Goal: Transaction & Acquisition: Purchase product/service

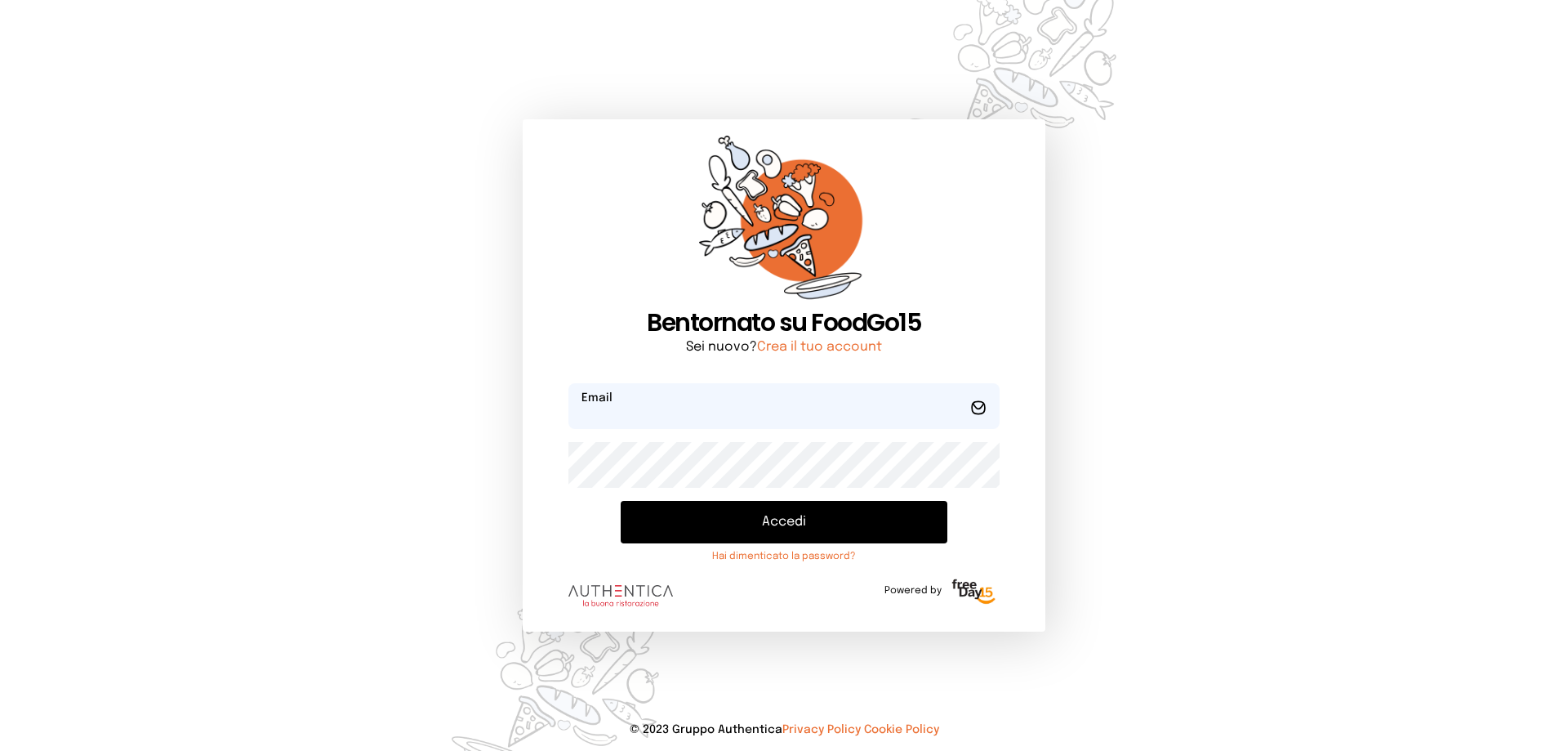
type input "**********"
click at [820, 516] on button "Accedi" at bounding box center [783, 522] width 326 height 42
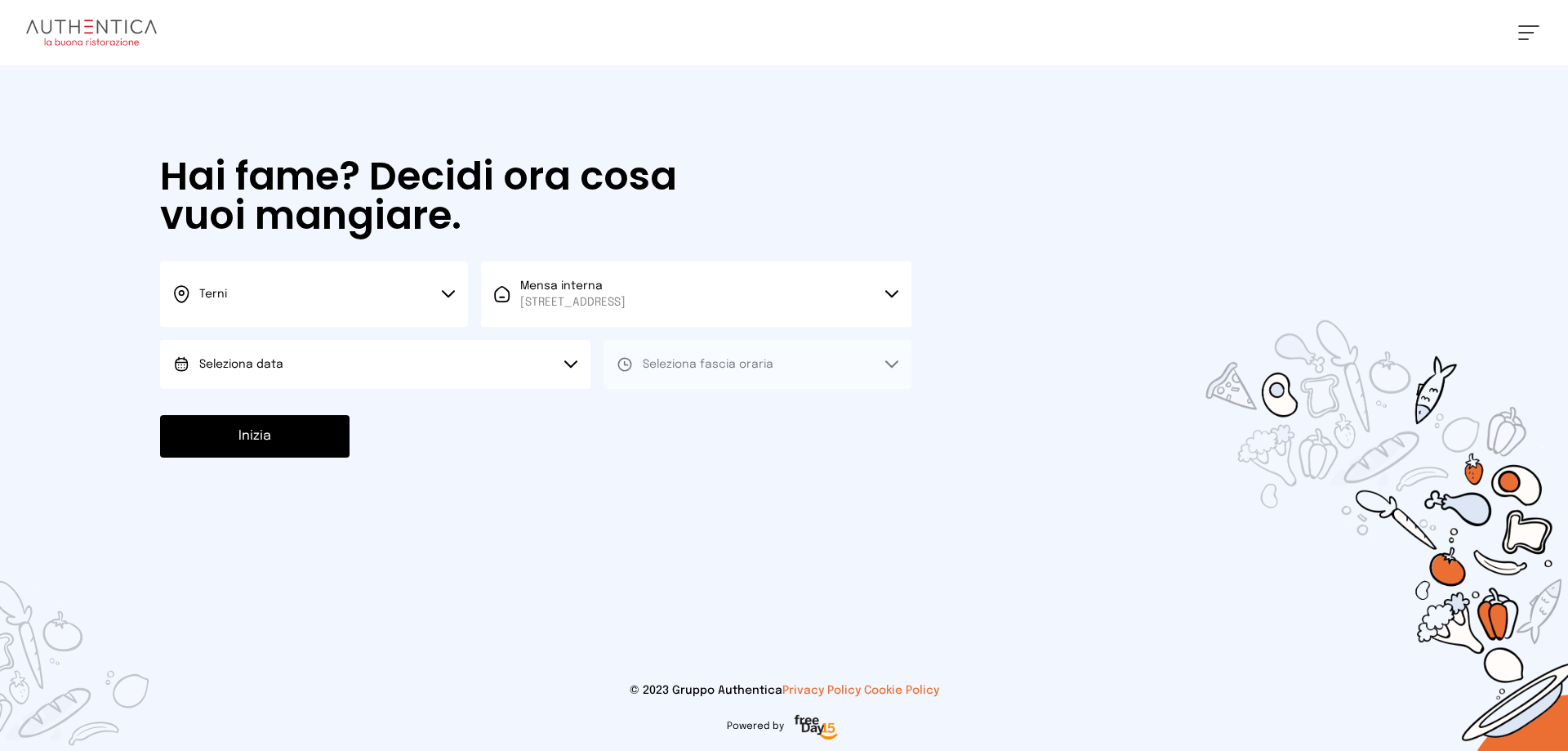
click at [249, 368] on span "Seleziona data" at bounding box center [241, 365] width 84 height 12
click at [252, 408] on span "[DATE], [DATE]" at bounding box center [239, 410] width 80 height 17
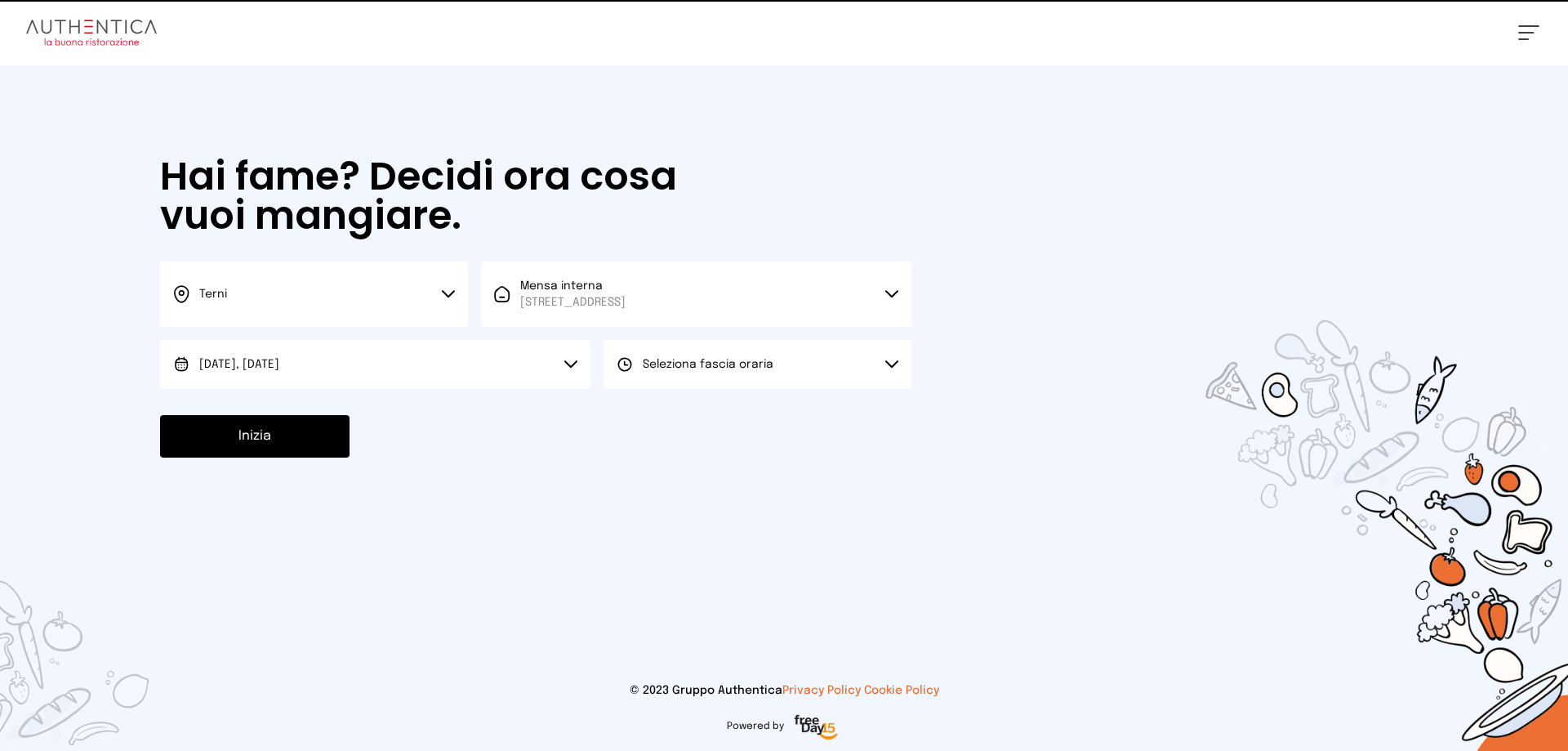
drag, startPoint x: 737, startPoint y: 359, endPoint x: 739, endPoint y: 376, distance: 17.1
click at [737, 361] on span "Seleziona fascia oraria" at bounding box center [708, 365] width 130 height 12
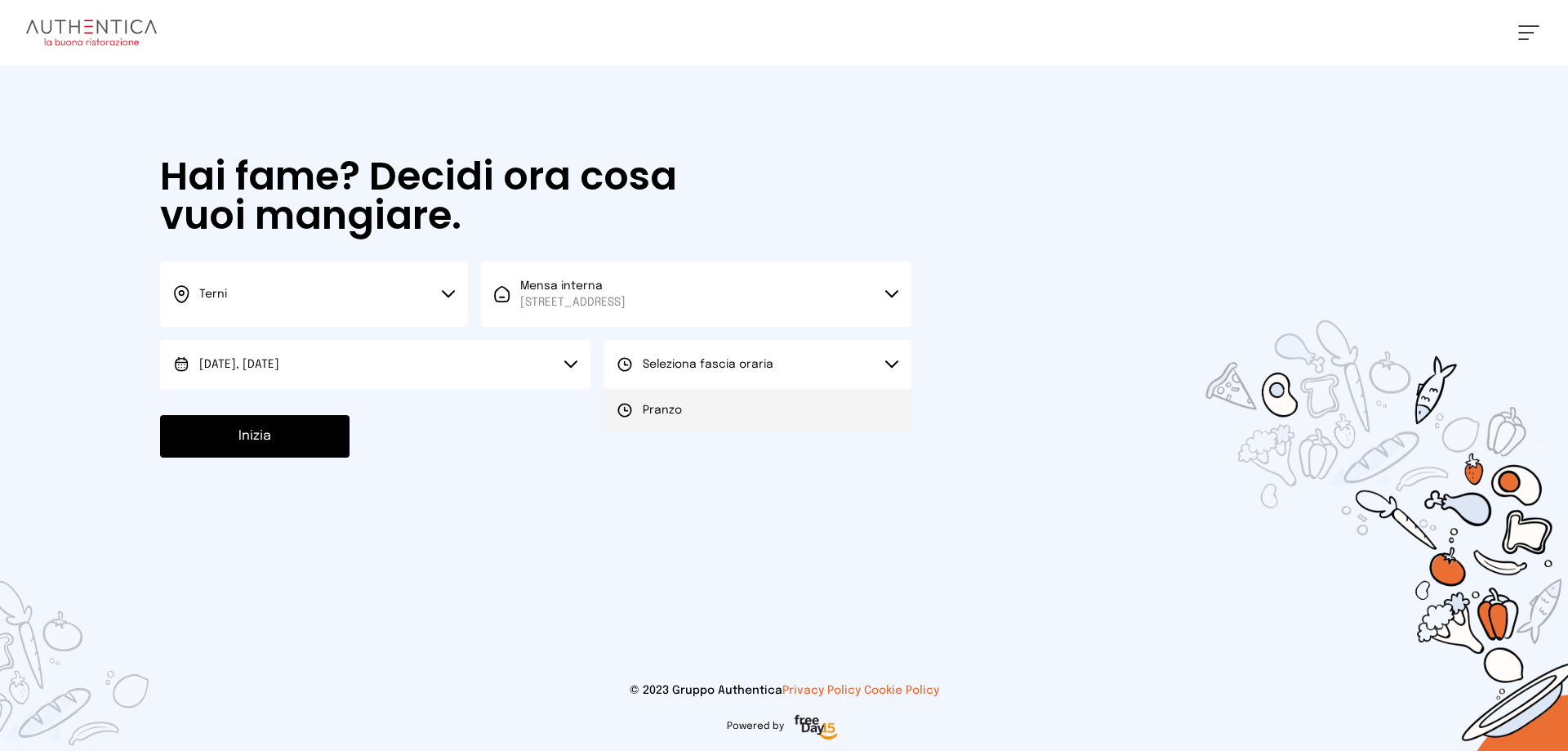
click at [745, 415] on li "Pranzo" at bounding box center [757, 410] width 308 height 42
click at [323, 441] on button "Inizia" at bounding box center [255, 435] width 189 height 42
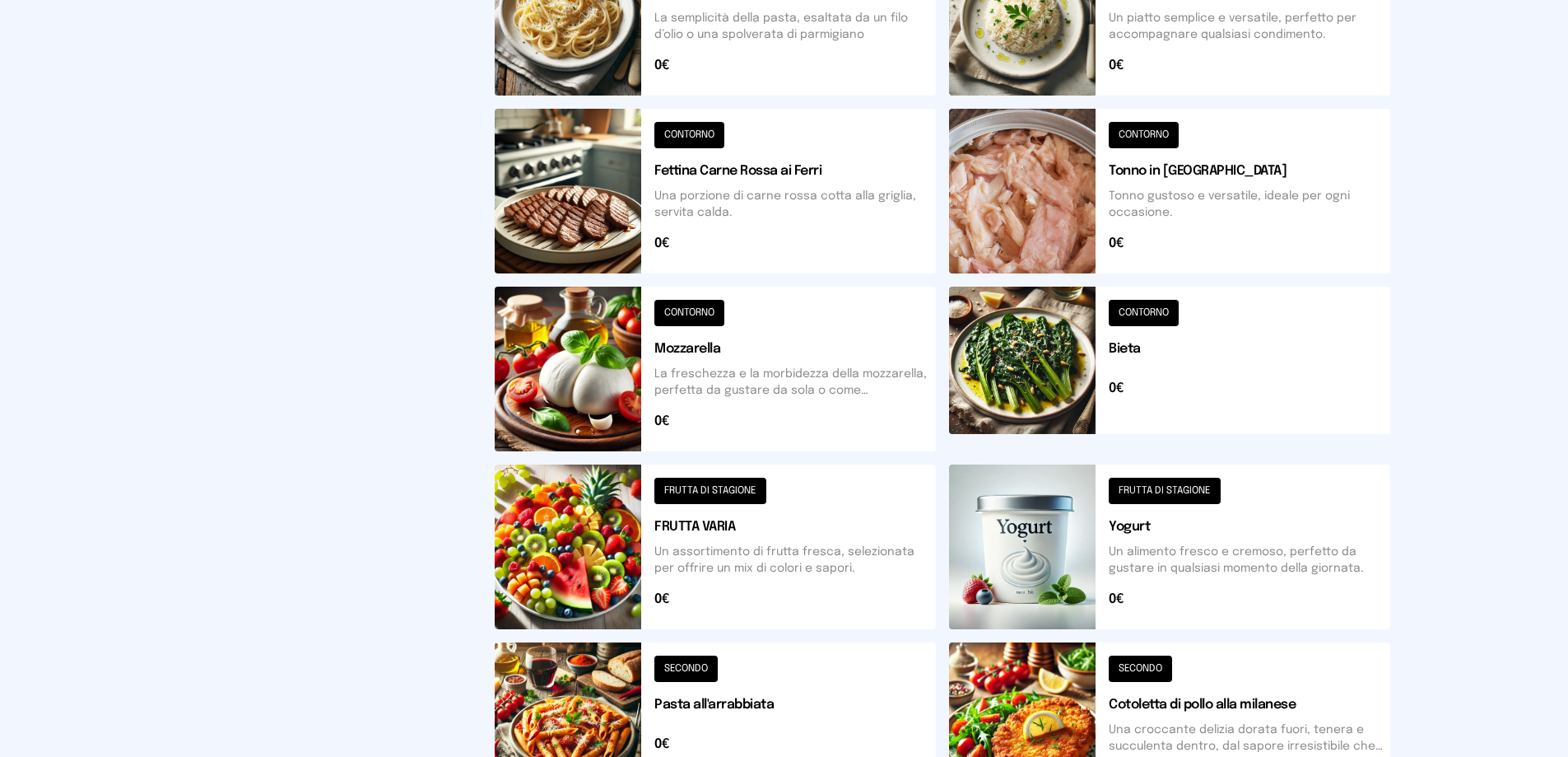
scroll to position [576, 0]
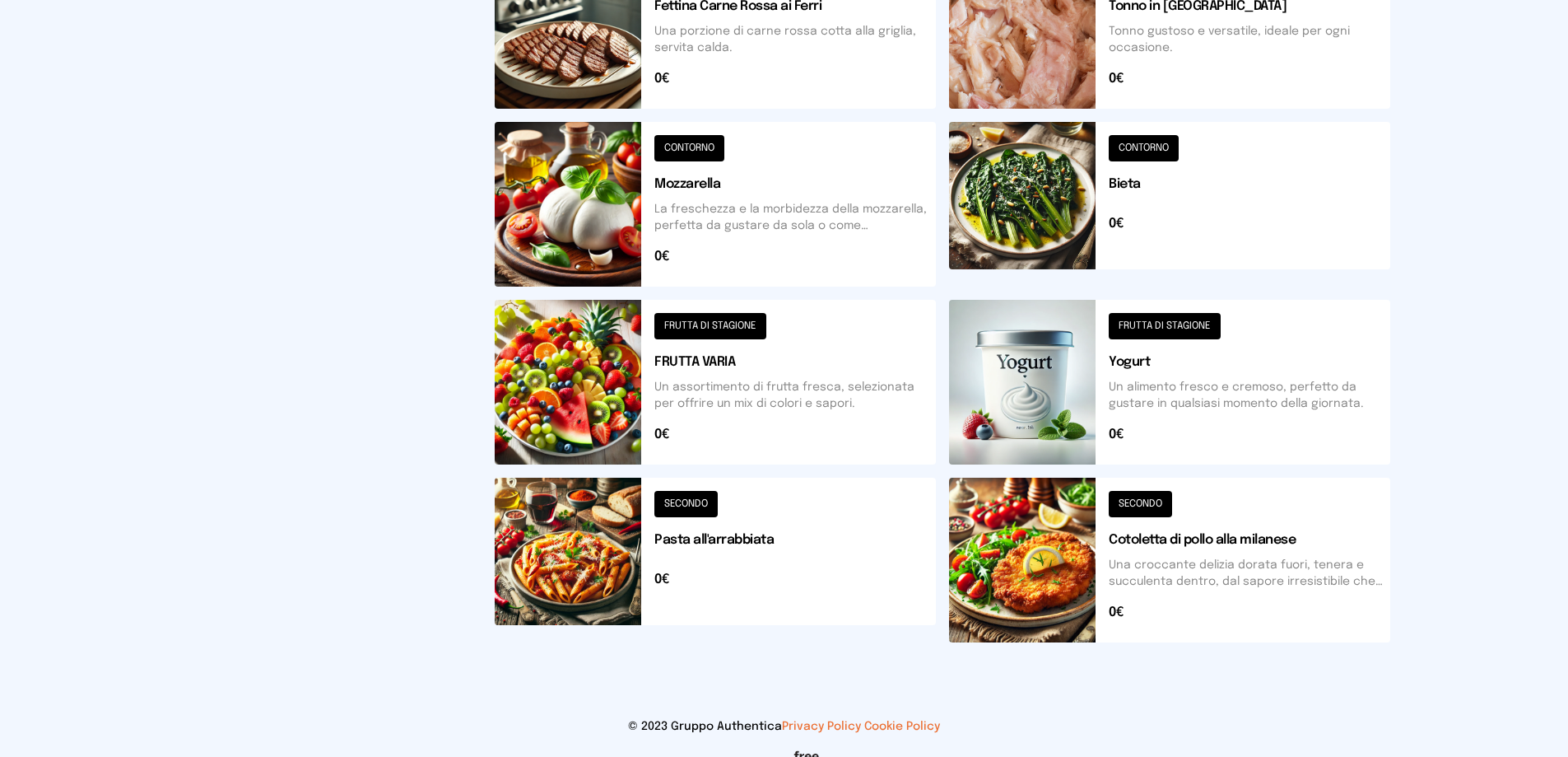
click at [1090, 568] on button at bounding box center [1170, 559] width 441 height 165
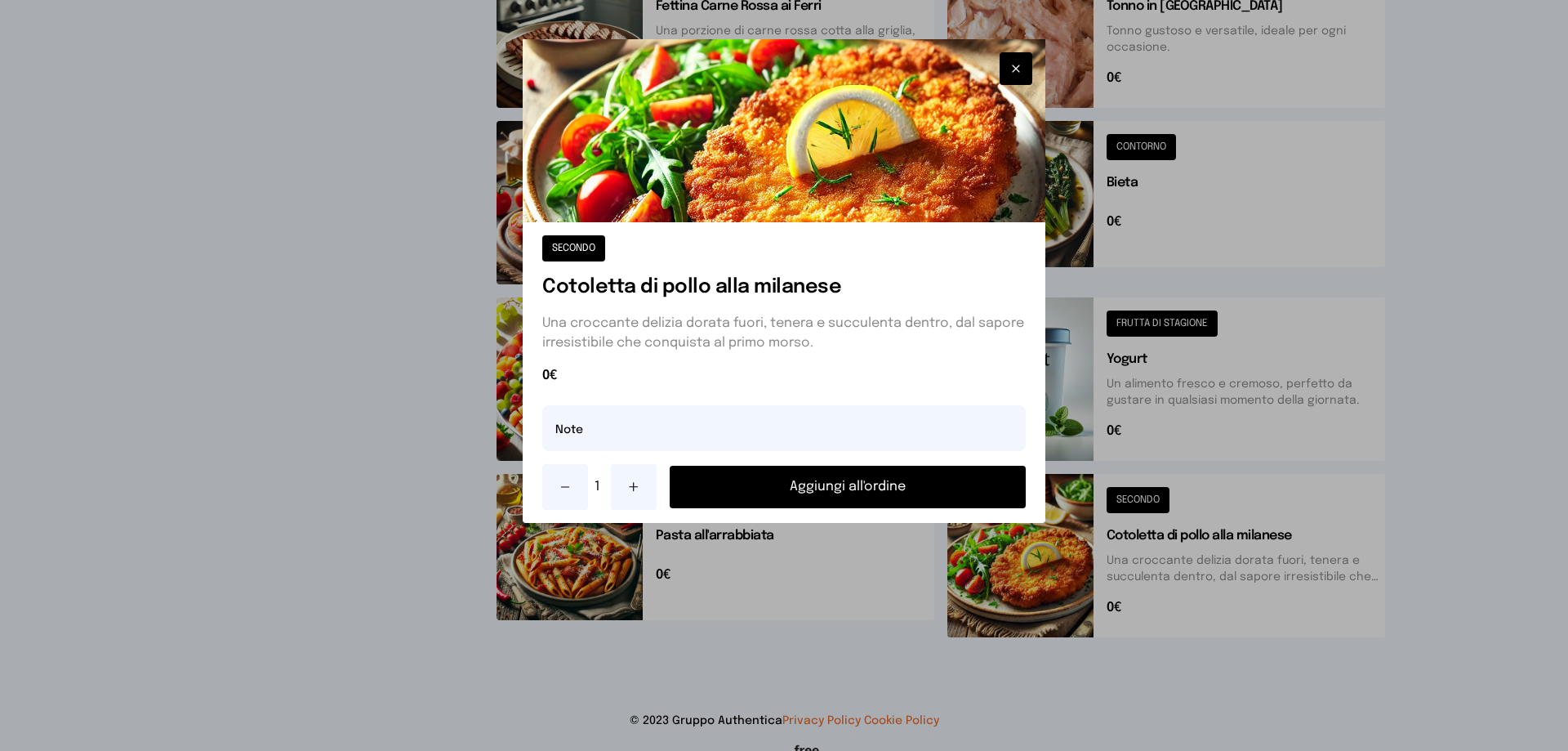
click at [951, 493] on button "Aggiungi all'ordine" at bounding box center [847, 486] width 356 height 42
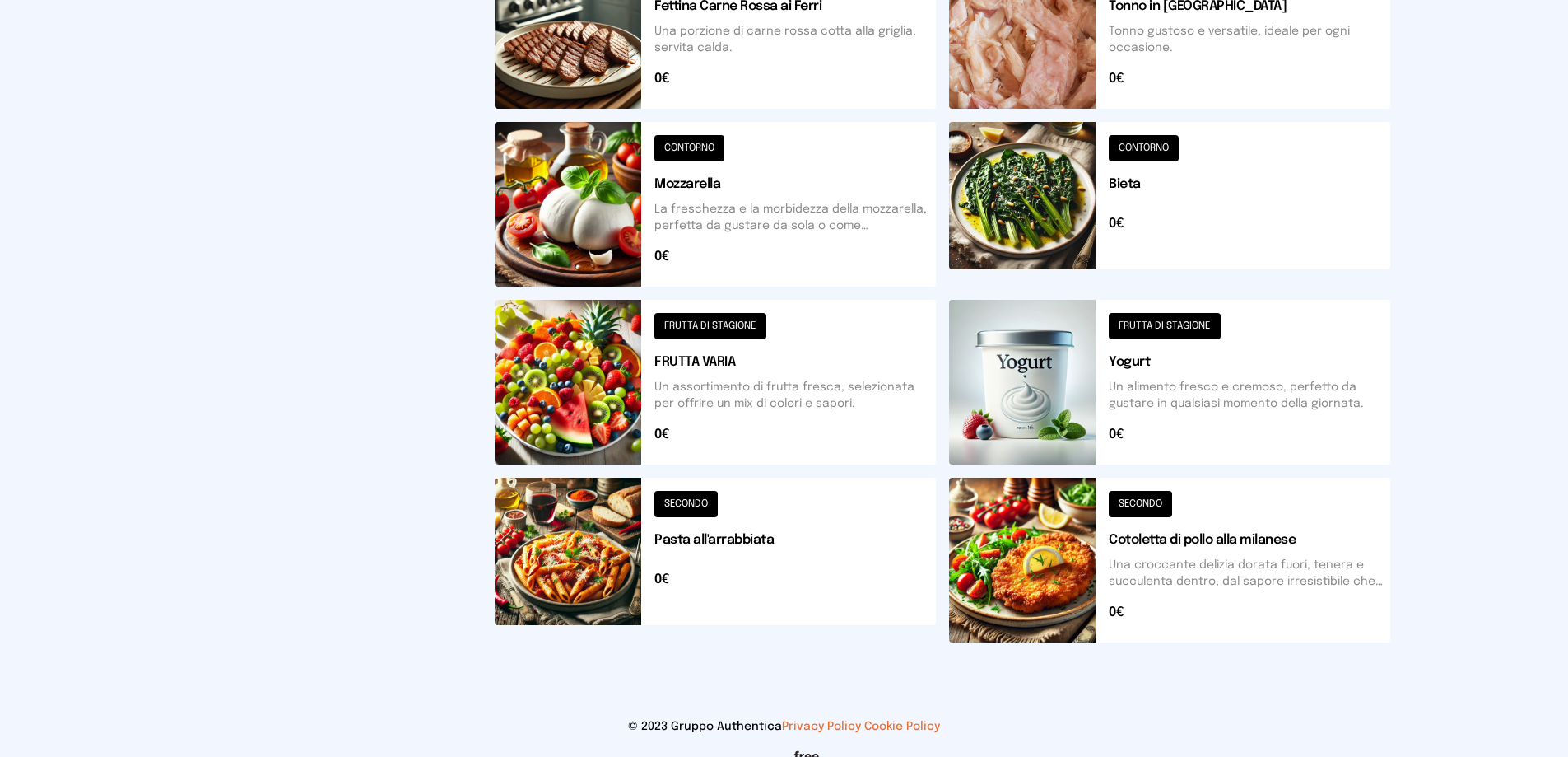
click at [1038, 203] on button at bounding box center [1170, 204] width 441 height 165
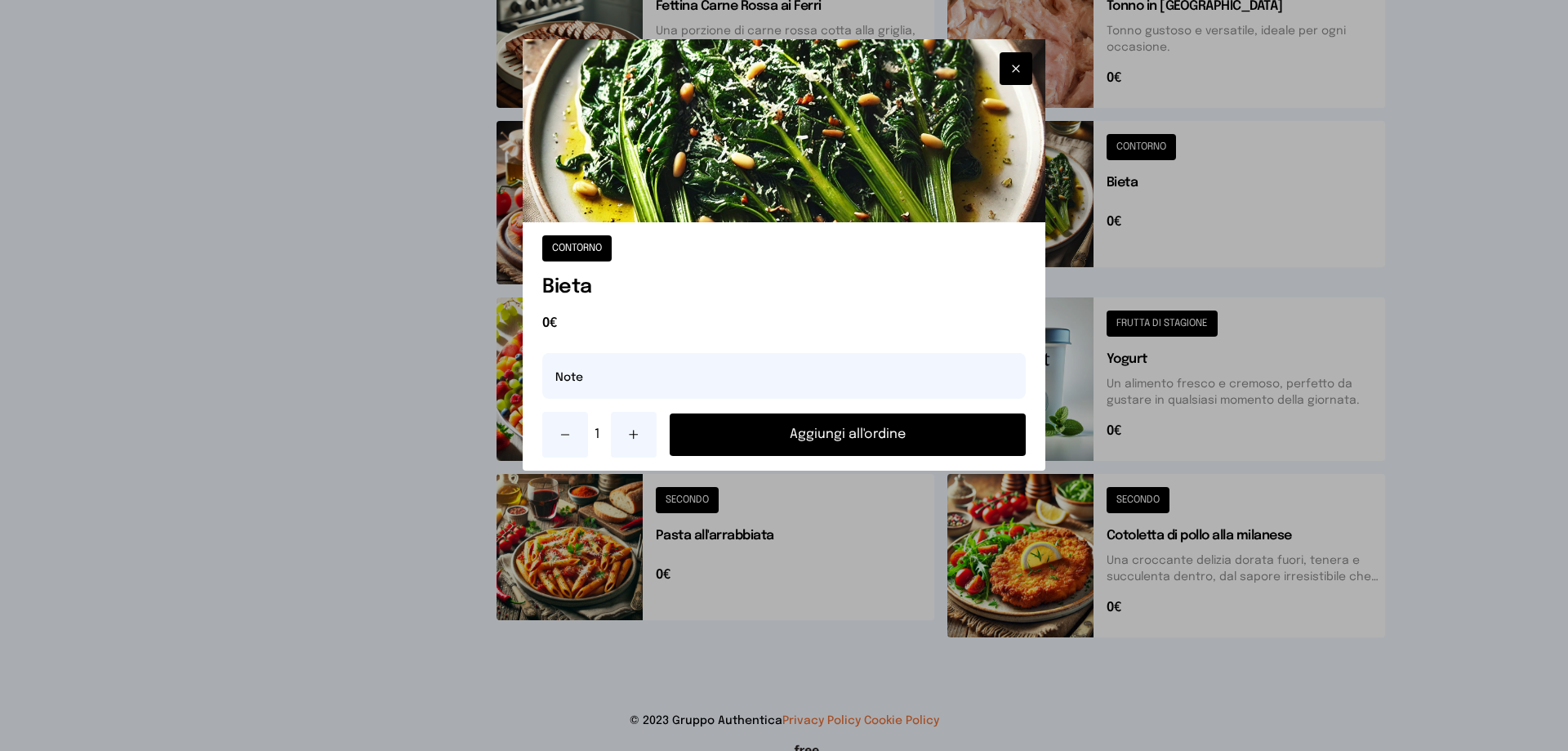
click at [918, 433] on button "Aggiungi all'ordine" at bounding box center [847, 434] width 356 height 42
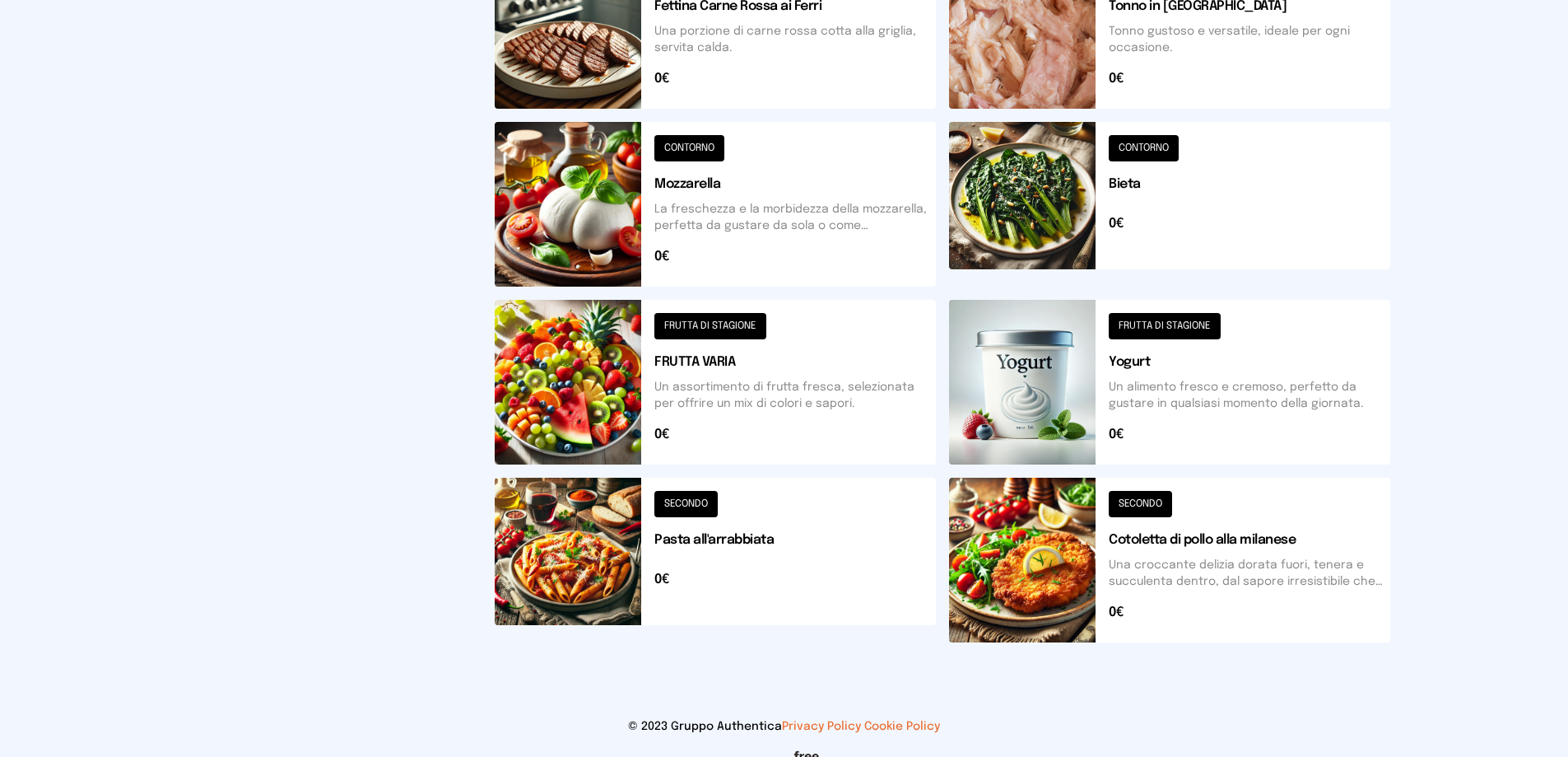
click at [580, 421] on button at bounding box center [715, 382] width 441 height 165
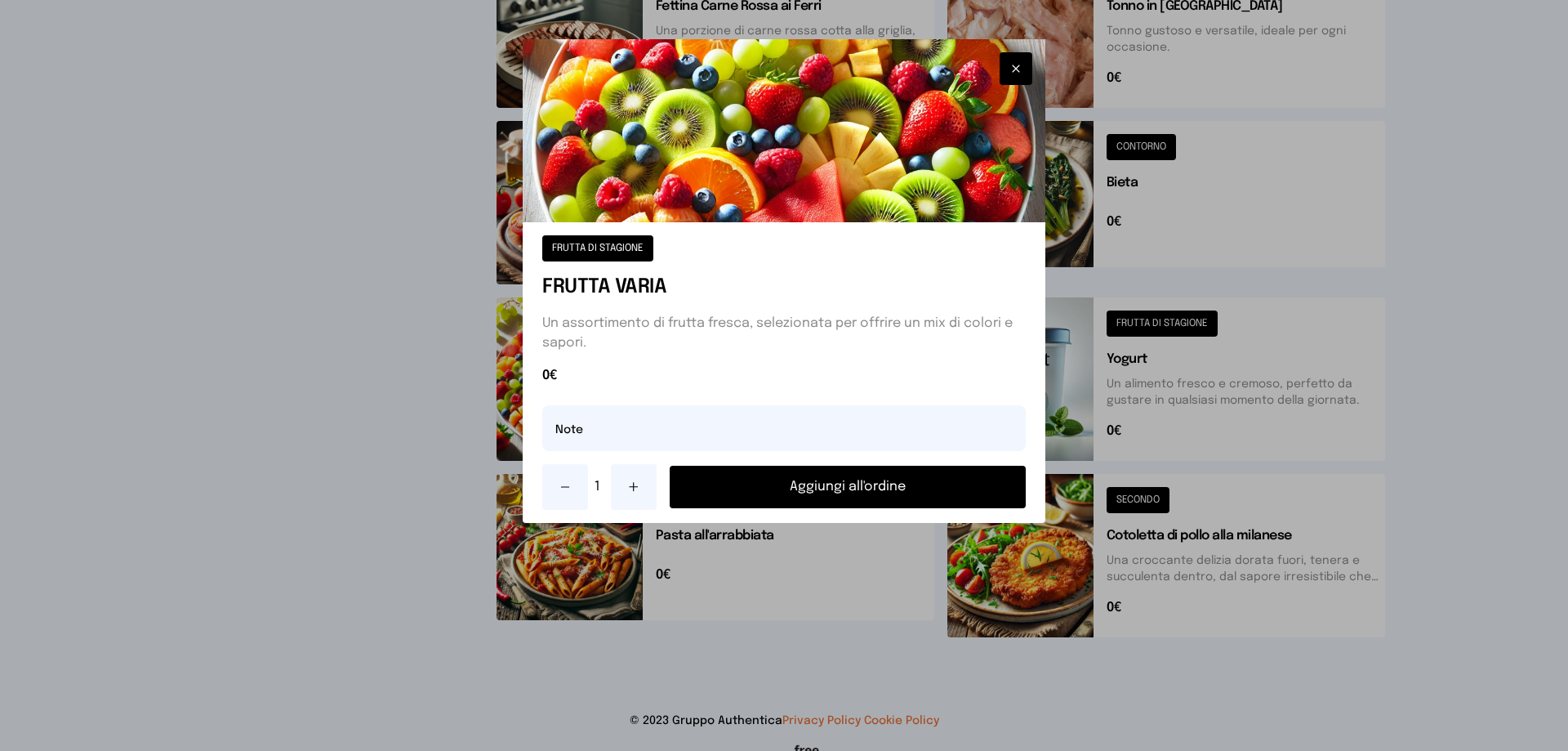
drag, startPoint x: 651, startPoint y: 487, endPoint x: 637, endPoint y: 487, distance: 14.0
click at [639, 487] on button at bounding box center [633, 486] width 46 height 46
click at [635, 487] on icon at bounding box center [634, 487] width 8 height 0
click at [564, 479] on button at bounding box center [565, 486] width 46 height 46
click at [569, 425] on input "text" at bounding box center [784, 428] width 483 height 46
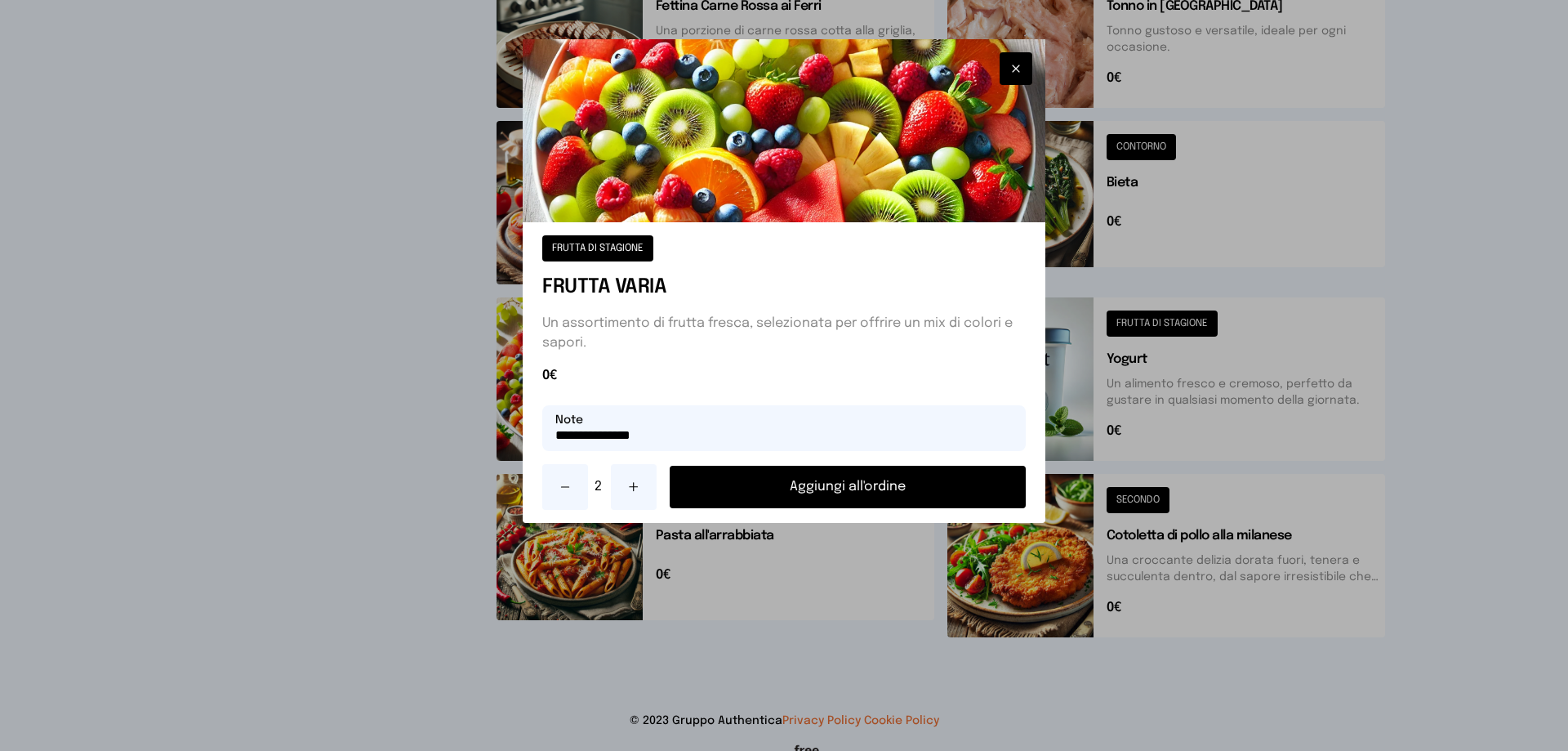
type input "**********"
click at [883, 481] on button "Aggiungi all'ordine" at bounding box center [847, 486] width 356 height 42
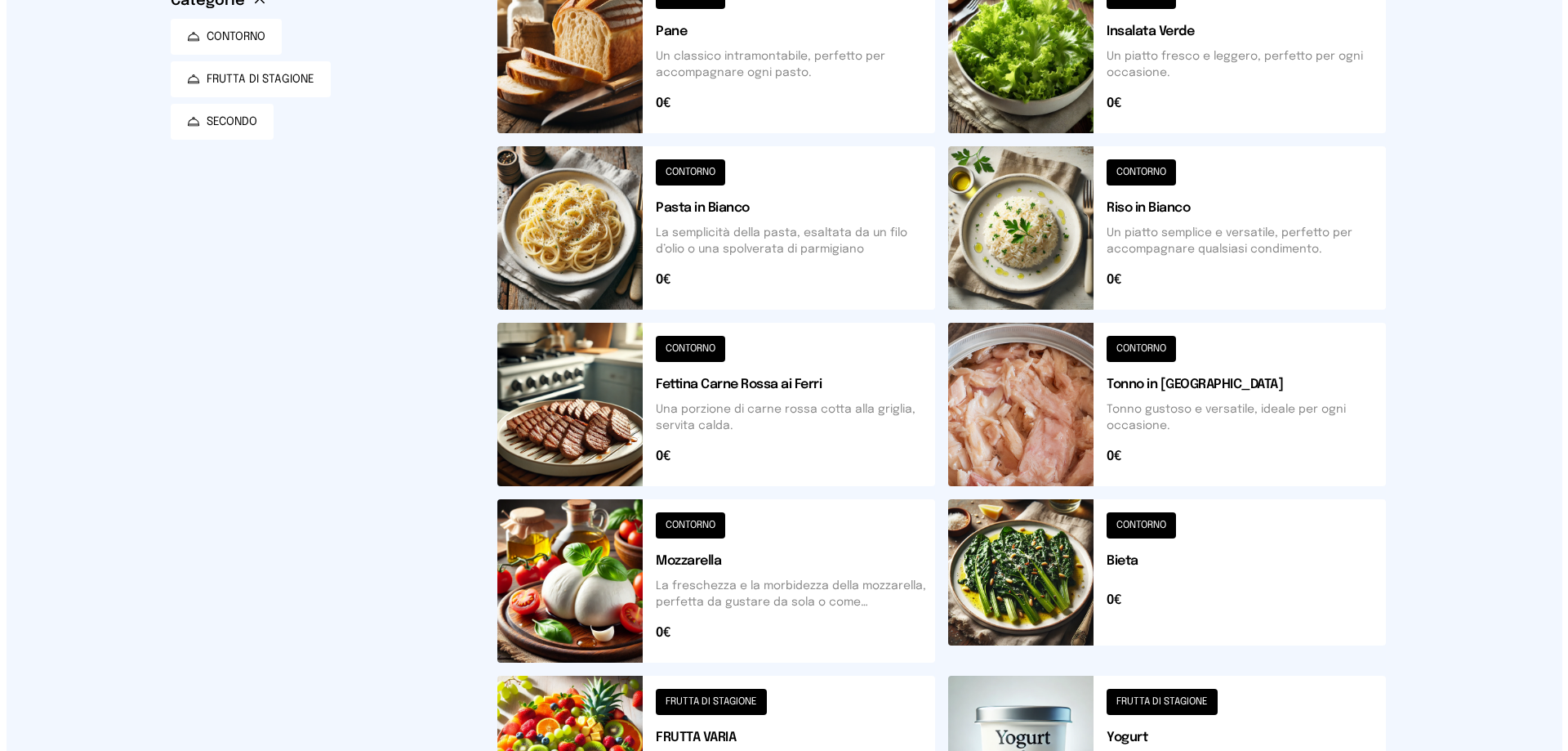
scroll to position [0, 0]
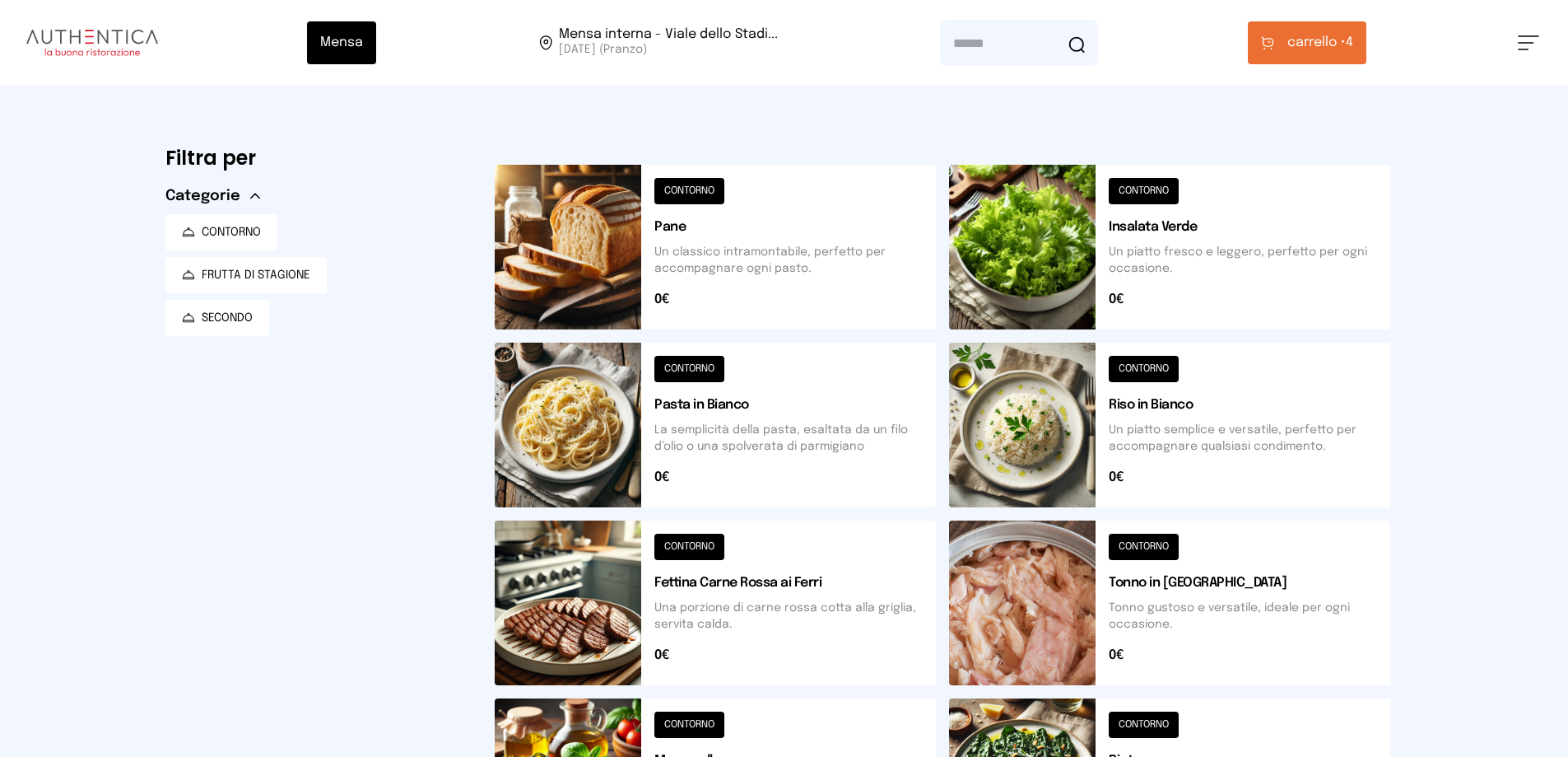
drag, startPoint x: 1329, startPoint y: 41, endPoint x: 1281, endPoint y: 42, distance: 48.0
click at [1325, 41] on span "carrello •" at bounding box center [1317, 43] width 59 height 20
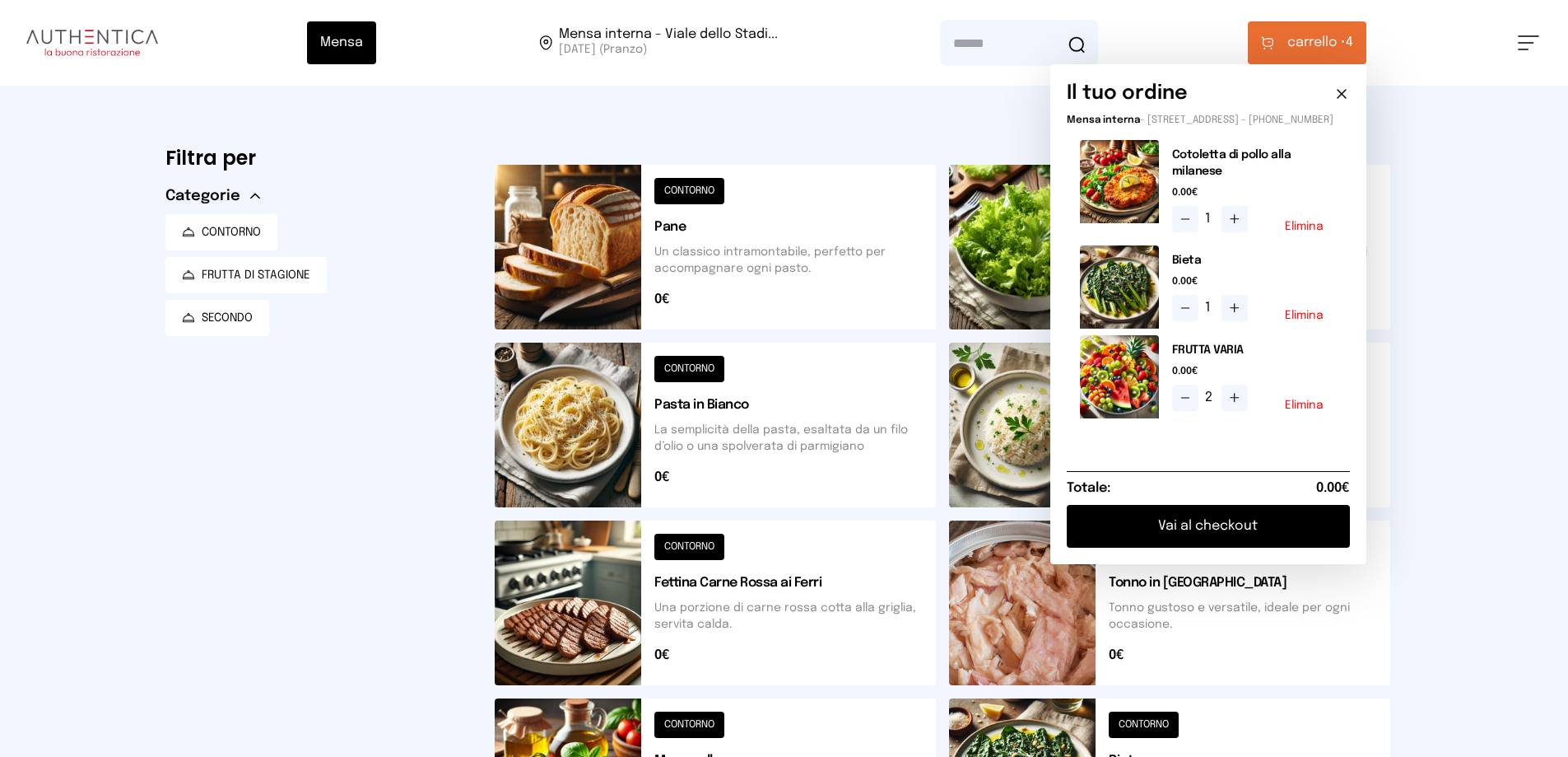
click at [1240, 541] on button "Vai al checkout" at bounding box center [1208, 526] width 283 height 43
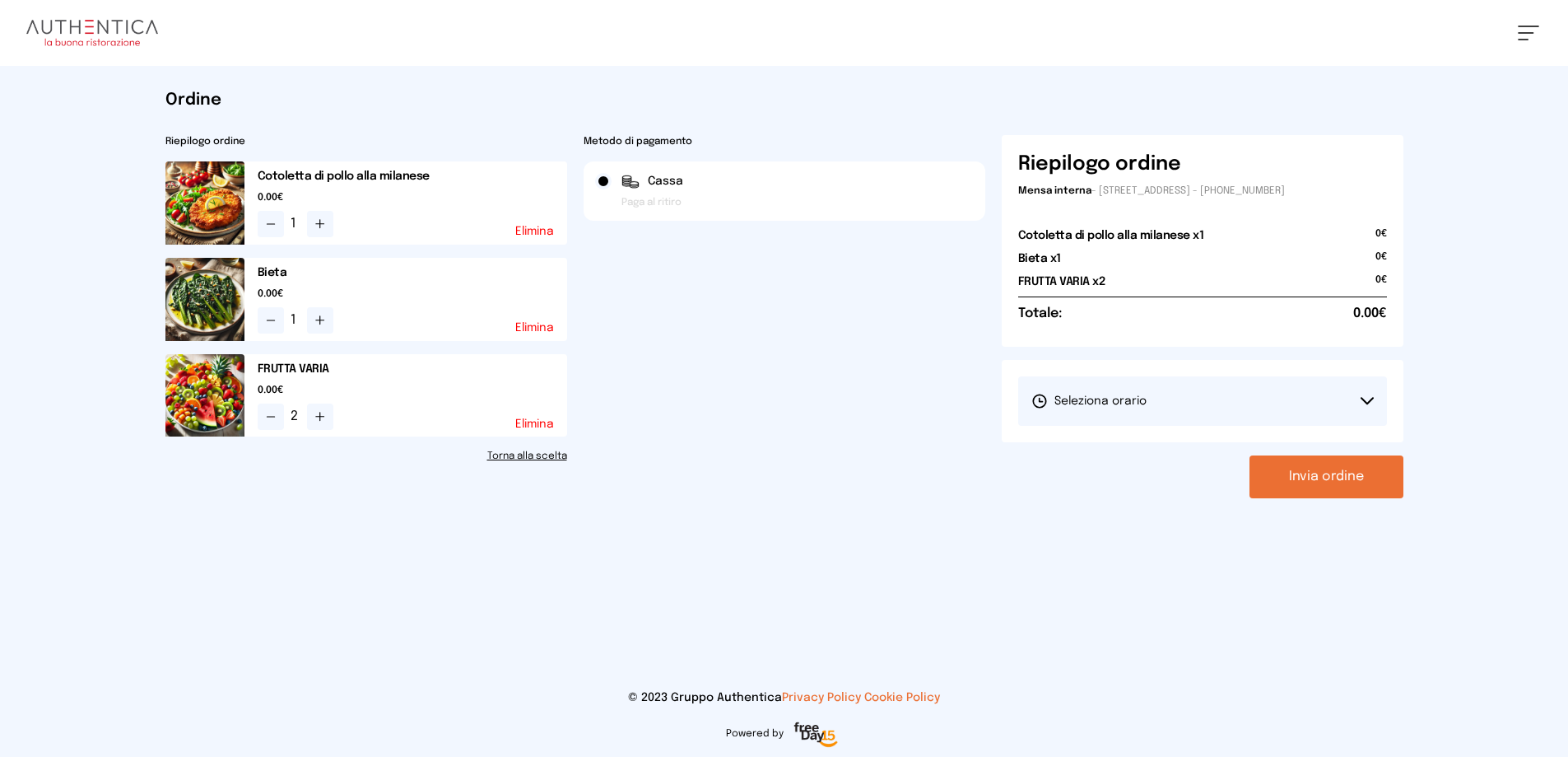
click at [1226, 413] on button "Seleziona orario" at bounding box center [1202, 400] width 368 height 49
click at [1216, 454] on li "1° Turno (13:00 - 15:00)" at bounding box center [1202, 446] width 368 height 43
click at [1332, 477] on button "Invia ordine" at bounding box center [1327, 476] width 154 height 43
